Goal: Task Accomplishment & Management: Manage account settings

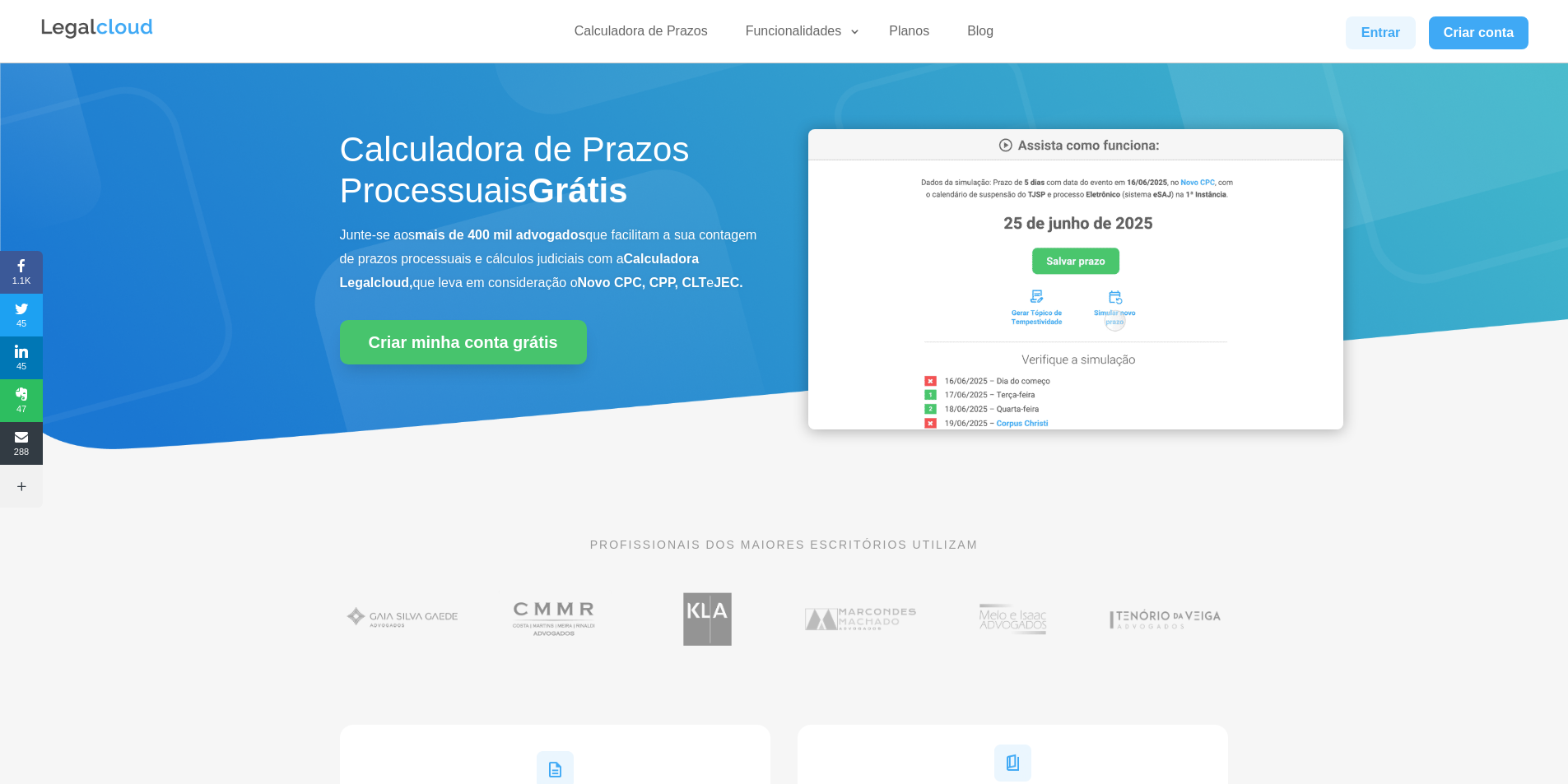
click at [1378, 42] on link "Entrar" at bounding box center [1381, 33] width 70 height 33
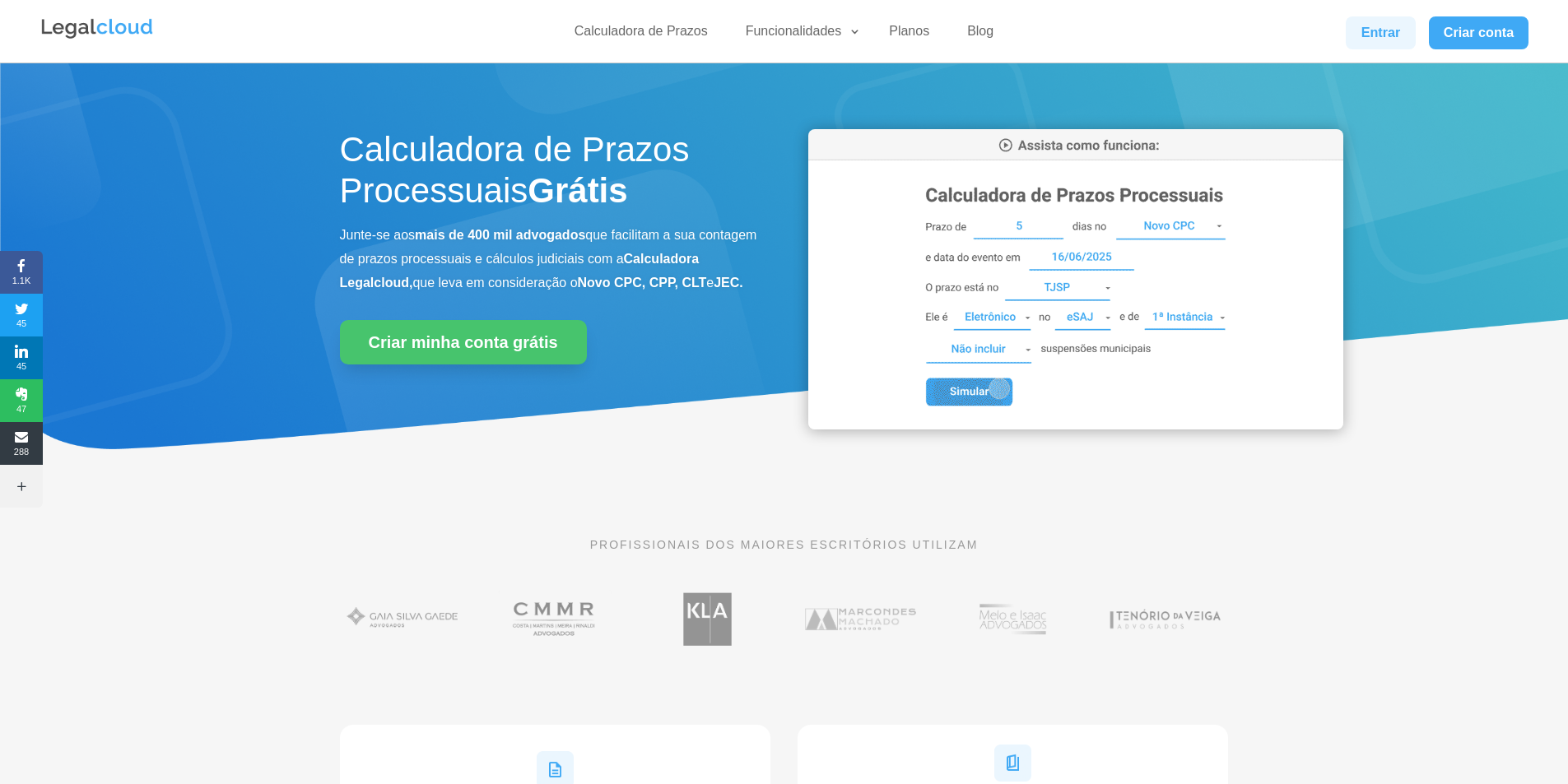
click at [1366, 48] on link "Entrar" at bounding box center [1381, 33] width 70 height 33
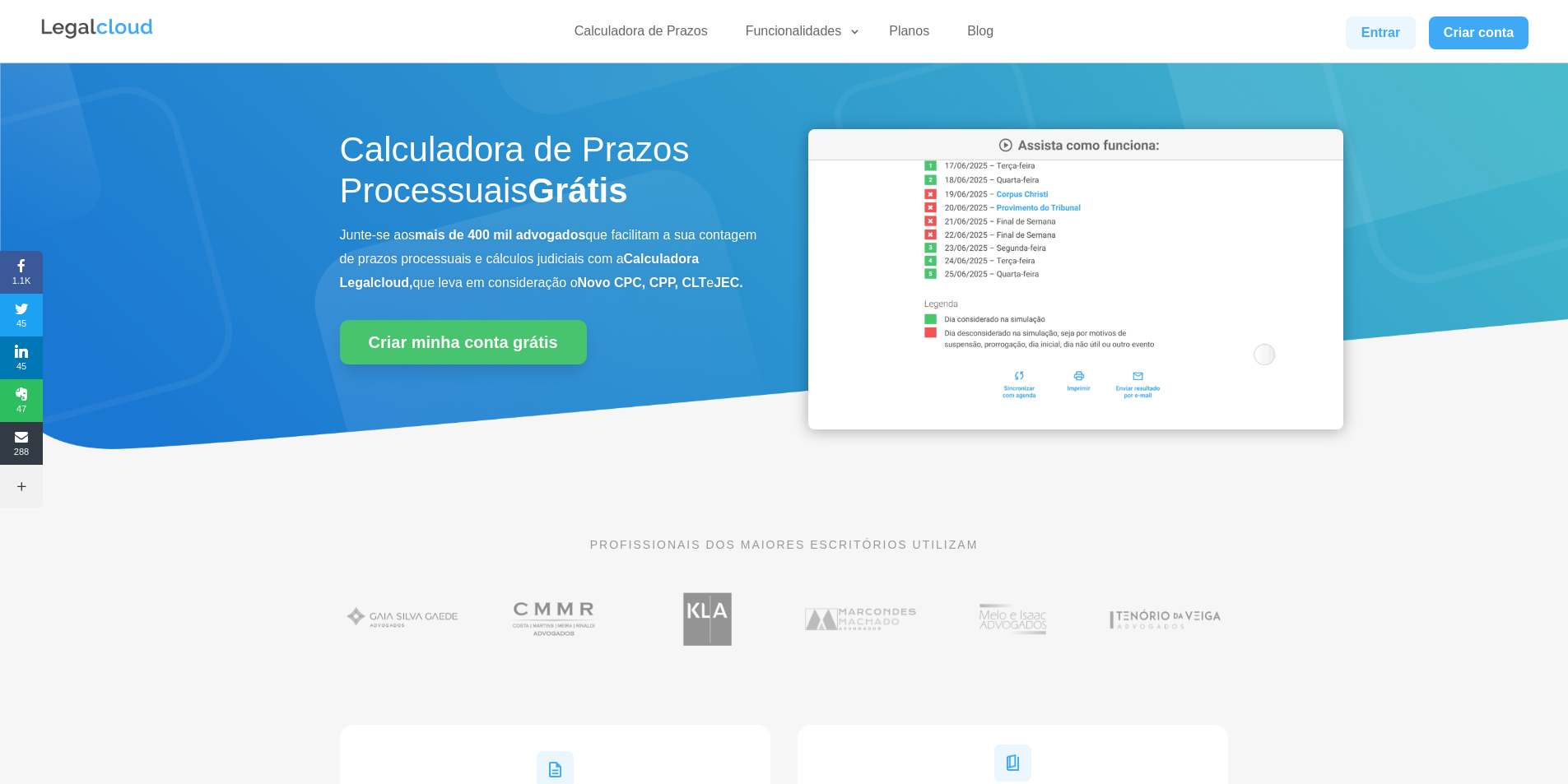
click at [1385, 31] on link "Entrar" at bounding box center [1381, 33] width 70 height 33
